Goal: Navigation & Orientation: Find specific page/section

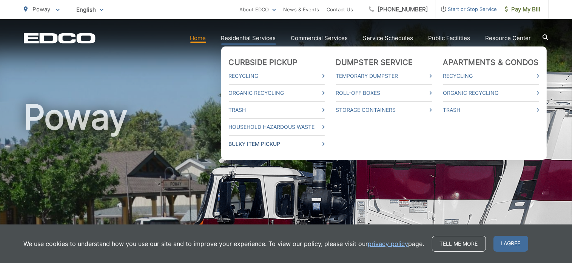
click at [270, 145] on link "Bulky Item Pickup" at bounding box center [277, 143] width 96 height 9
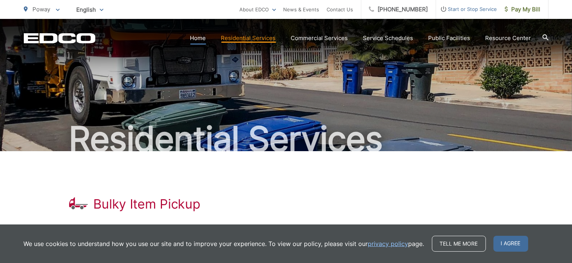
click at [203, 37] on link "Home" at bounding box center [198, 38] width 16 height 9
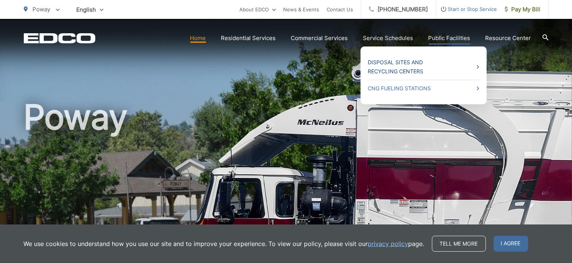
click at [444, 68] on link "Disposal Sites and Recycling Centers" at bounding box center [423, 67] width 111 height 18
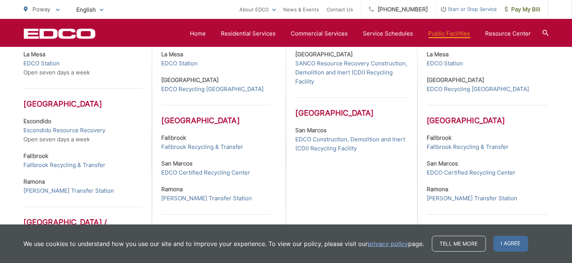
scroll to position [293, 0]
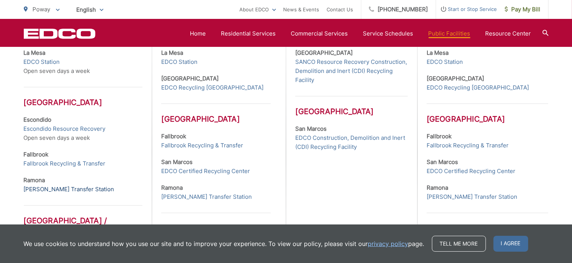
click at [64, 190] on link "Ramona Transfer Station" at bounding box center [69, 189] width 91 height 9
